Goal: Task Accomplishment & Management: Use online tool/utility

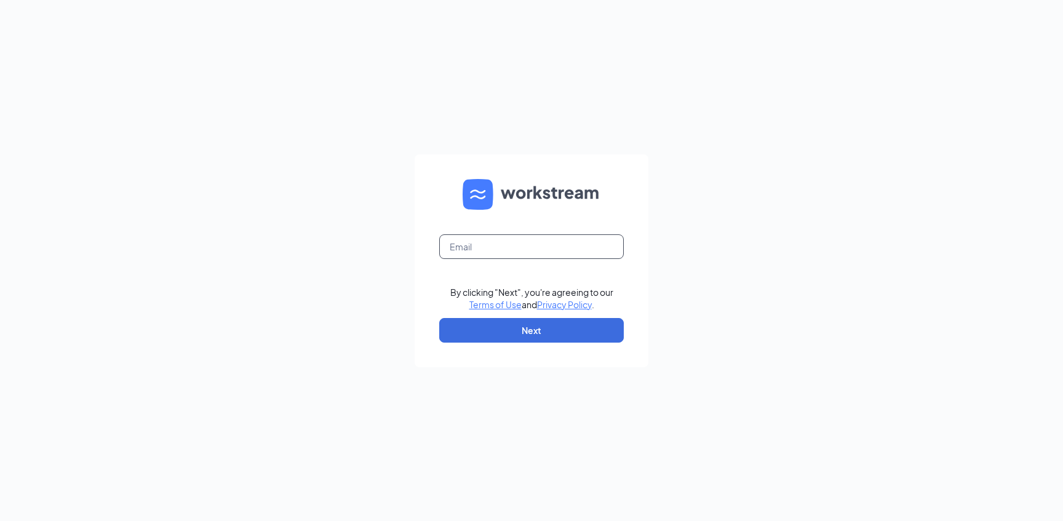
drag, startPoint x: 513, startPoint y: 250, endPoint x: 524, endPoint y: 255, distance: 11.8
click at [514, 250] on input "text" at bounding box center [531, 246] width 185 height 25
type input "szach@runza.com"
click at [550, 332] on button "Next" at bounding box center [531, 330] width 185 height 25
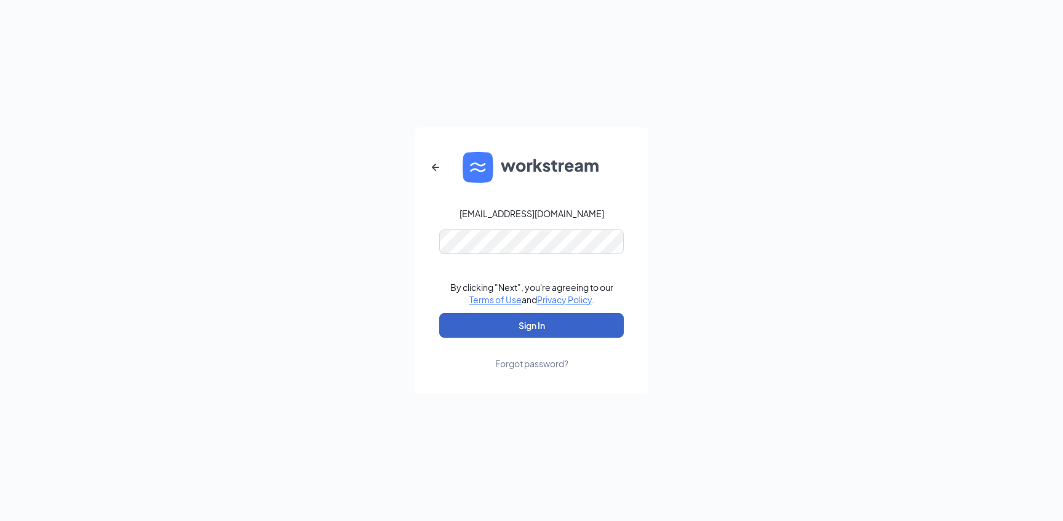
click at [515, 327] on button "Sign In" at bounding box center [531, 325] width 185 height 25
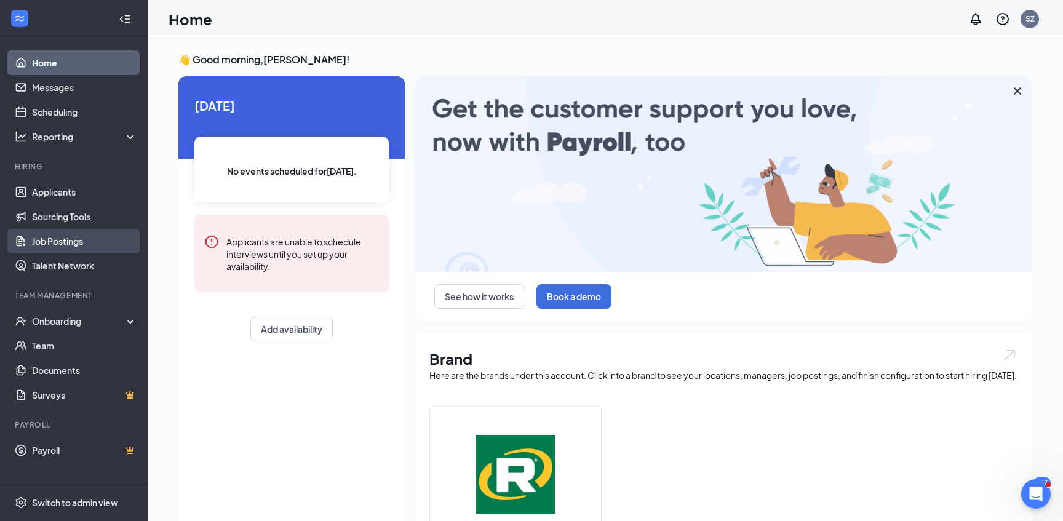
click at [74, 236] on link "Job Postings" at bounding box center [84, 241] width 105 height 25
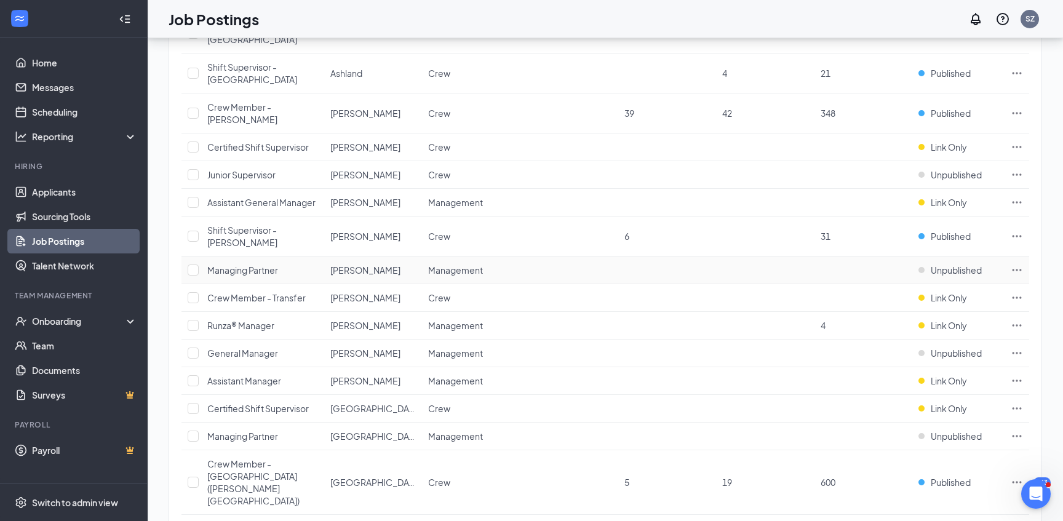
scroll to position [417, 0]
click at [94, 219] on link "Sourcing Tools" at bounding box center [84, 216] width 105 height 25
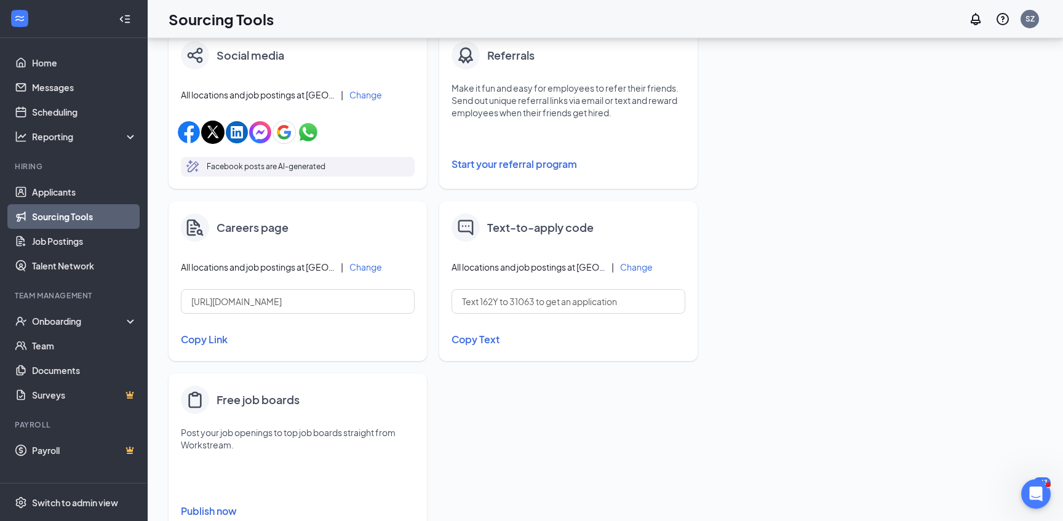
scroll to position [440, 0]
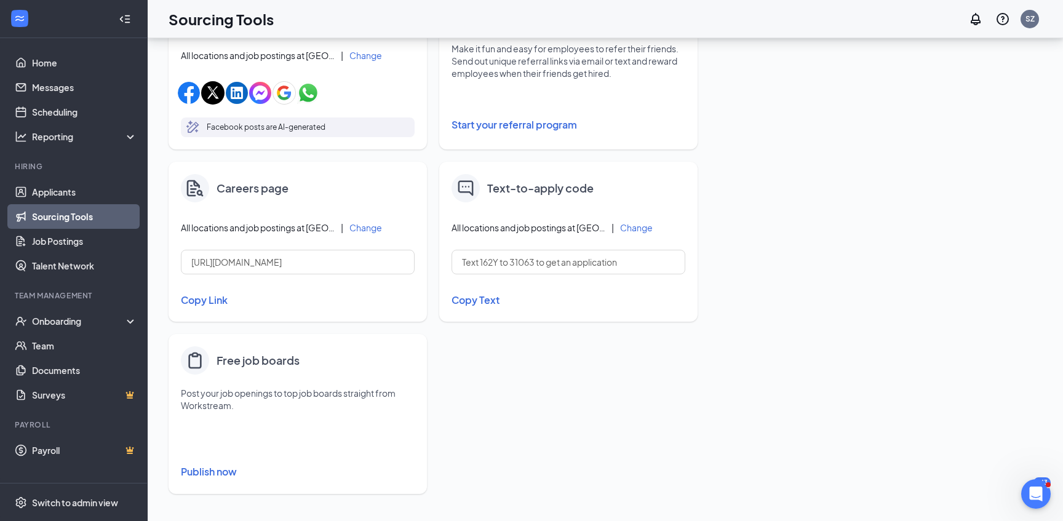
click at [234, 476] on button "Publish now" at bounding box center [298, 472] width 234 height 20
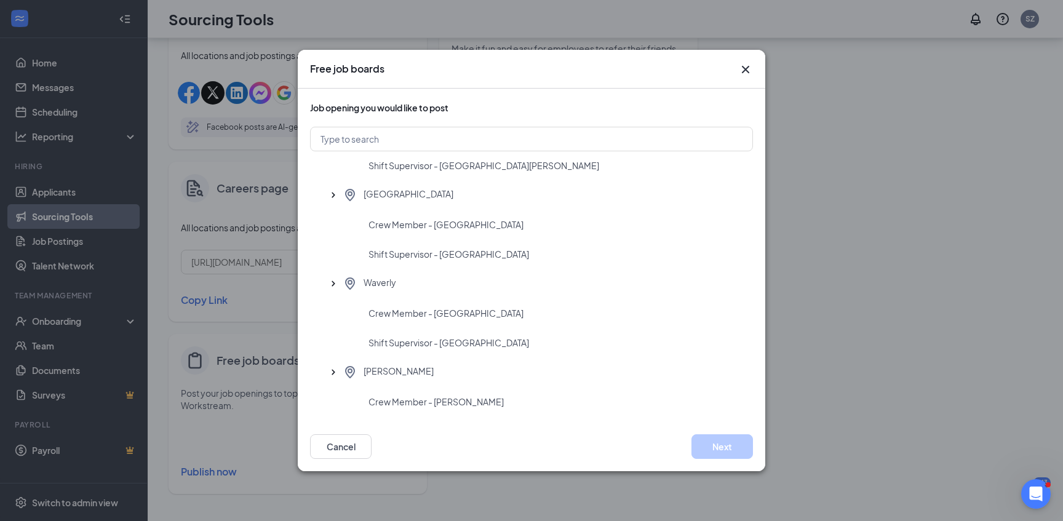
scroll to position [5209, 0]
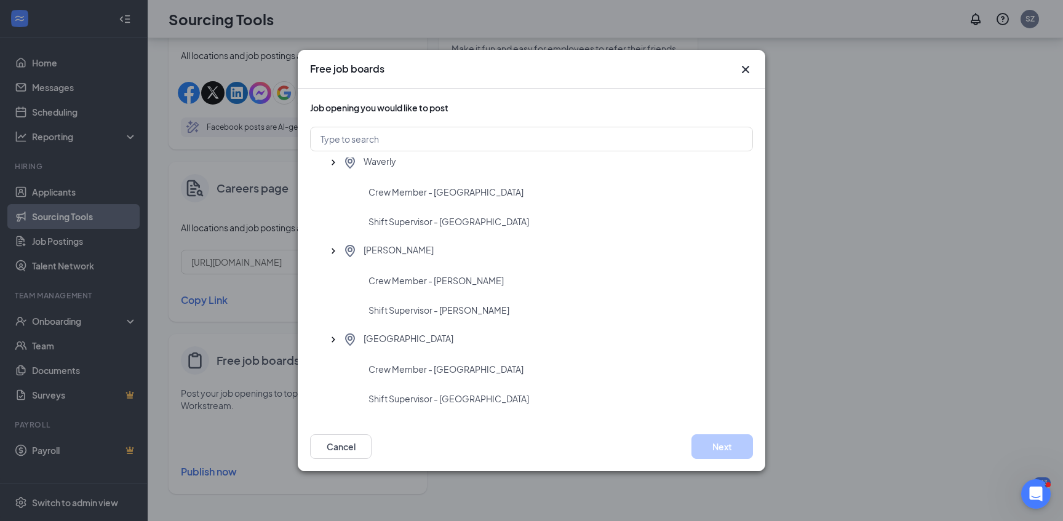
click at [748, 68] on icon "Cross" at bounding box center [745, 69] width 15 height 15
